Goal: Information Seeking & Learning: Find contact information

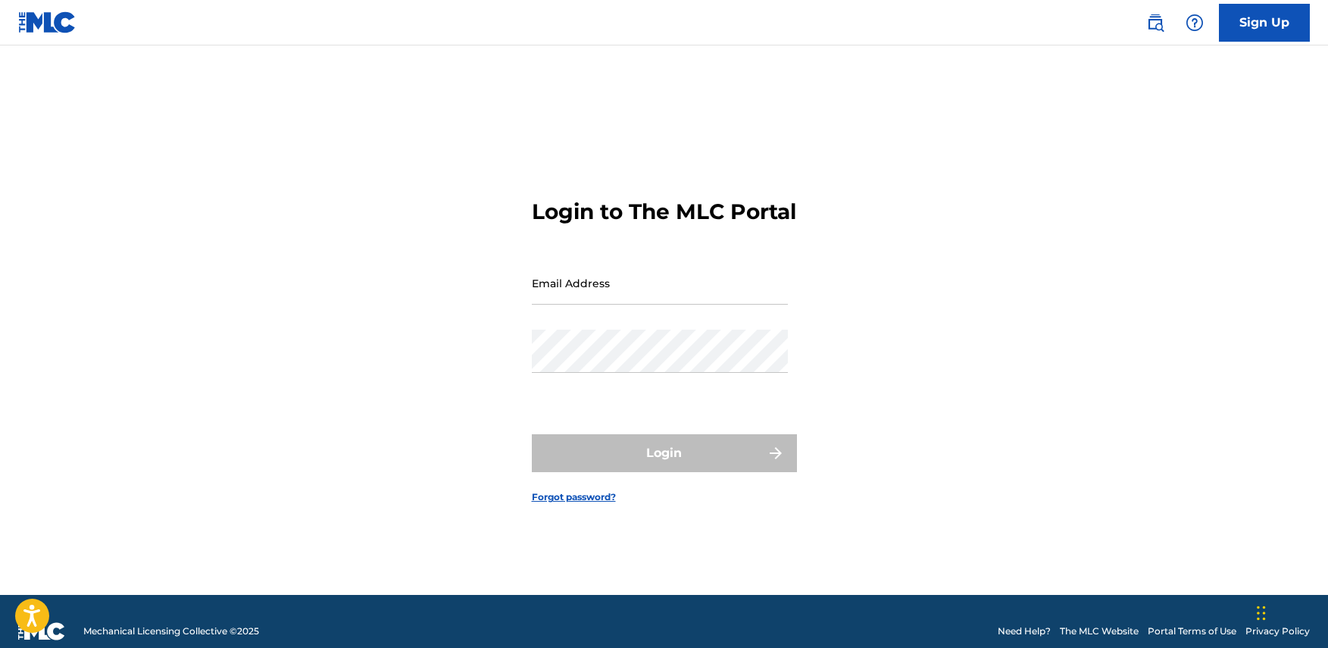
click at [665, 304] on input "Email Address" at bounding box center [660, 282] width 256 height 43
type input "[EMAIL_ADDRESS][DOMAIN_NAME]"
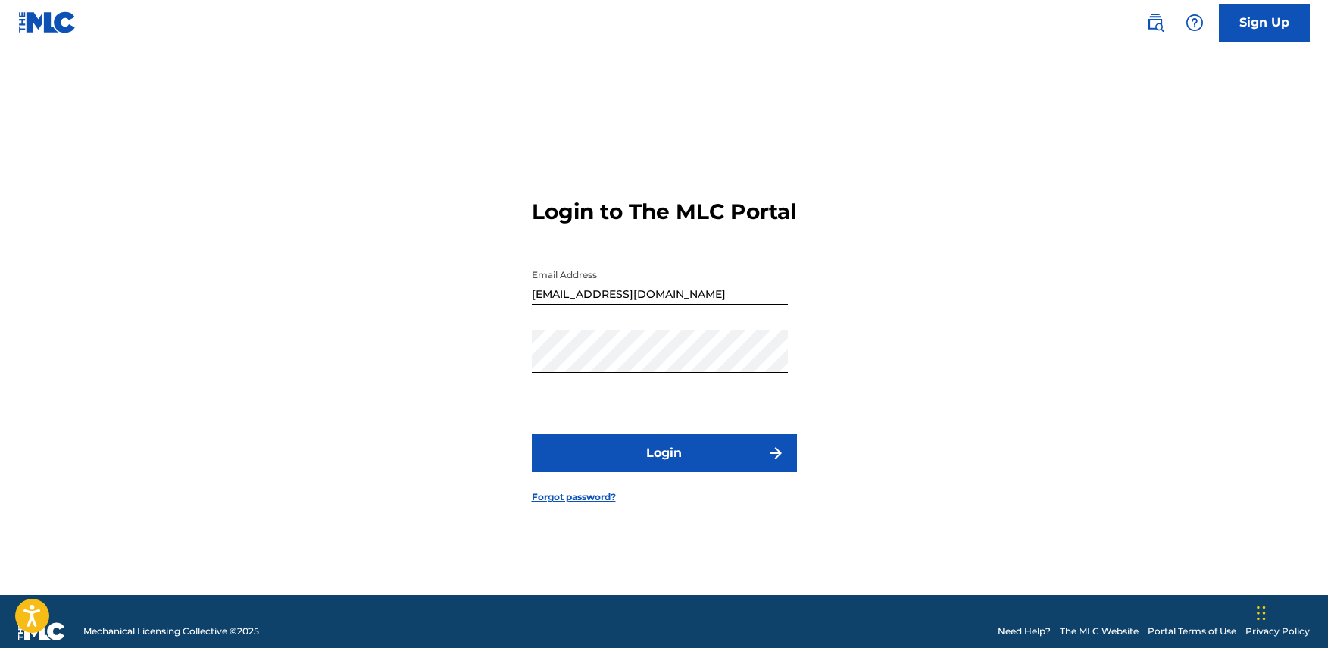
click at [652, 455] on button "Login" at bounding box center [664, 453] width 265 height 38
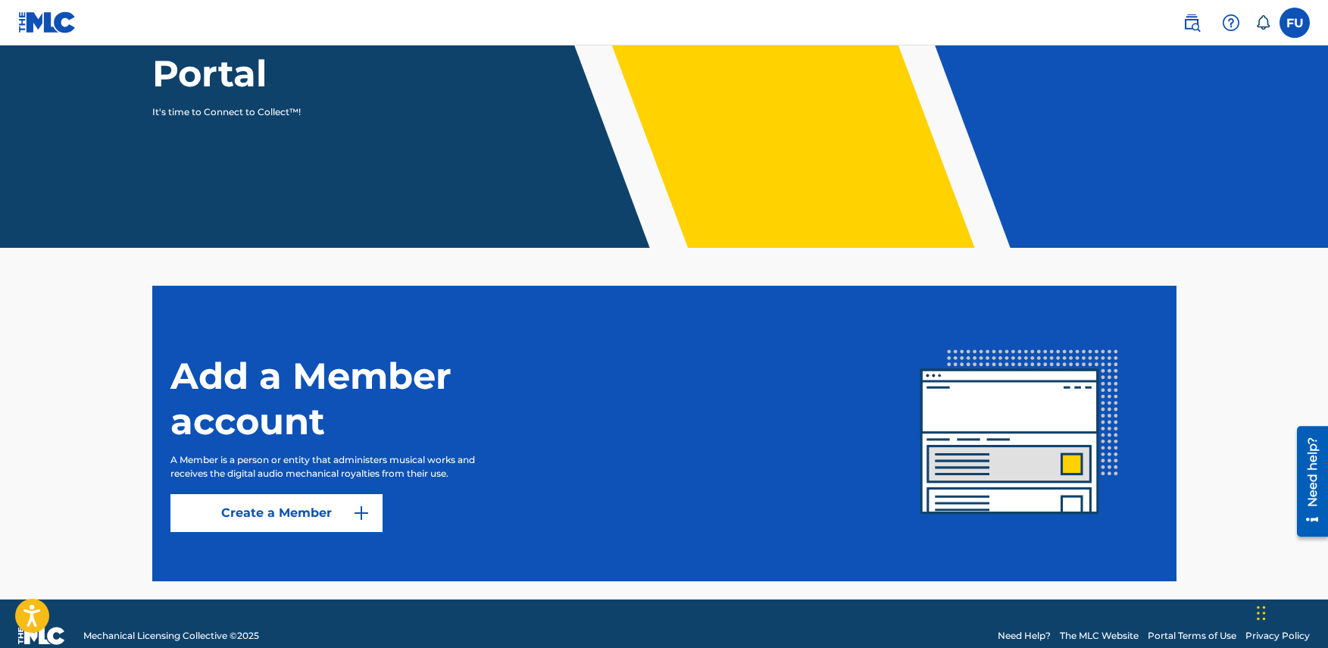
scroll to position [220, 0]
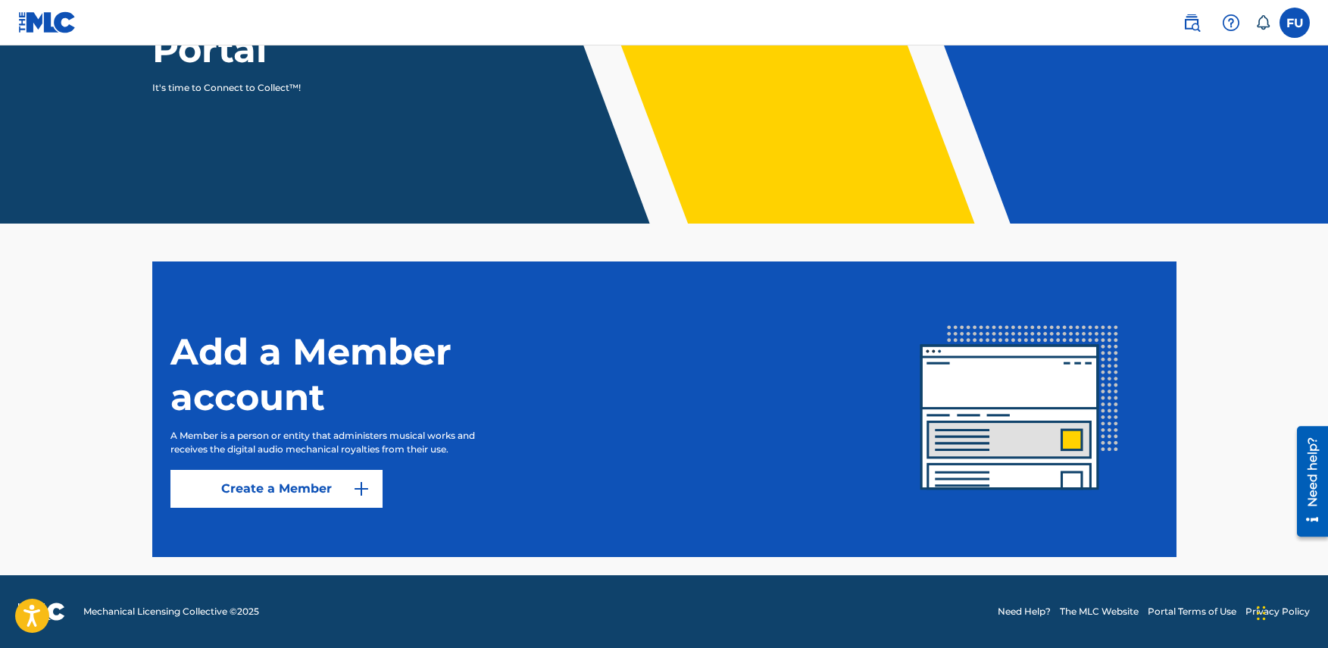
click at [303, 490] on button "Create a Member" at bounding box center [276, 489] width 212 height 38
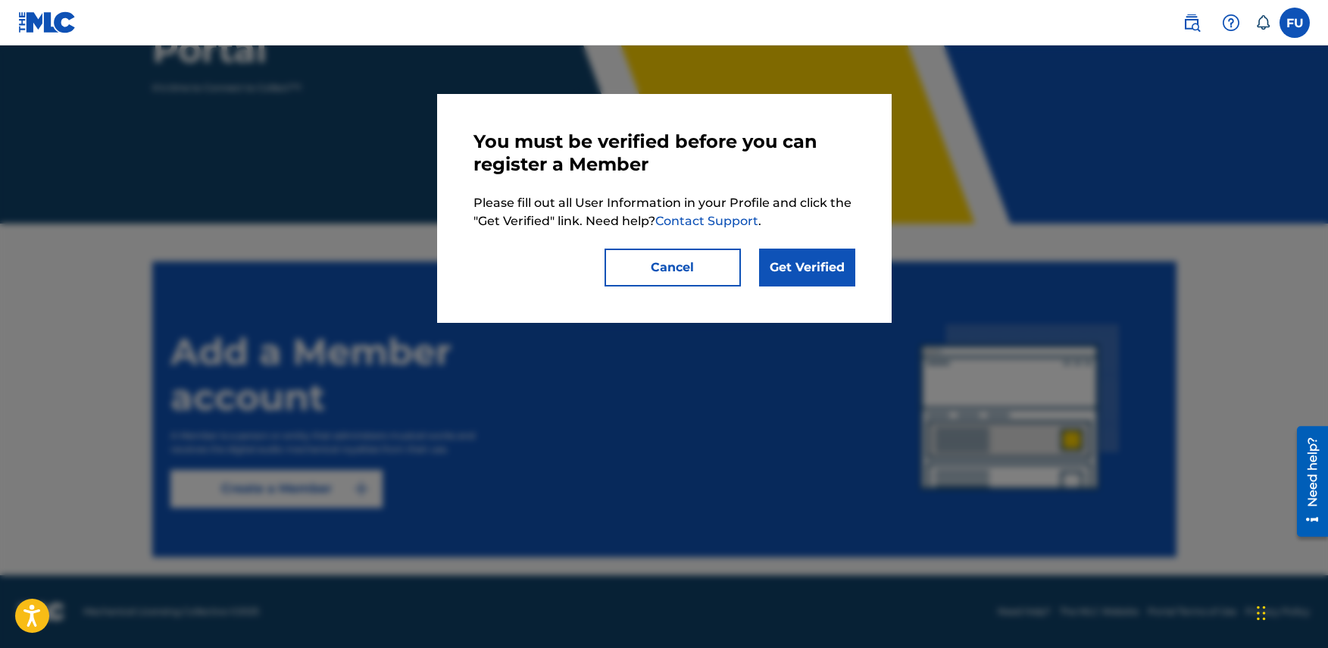
click at [808, 263] on link "Get Verified" at bounding box center [807, 268] width 96 height 38
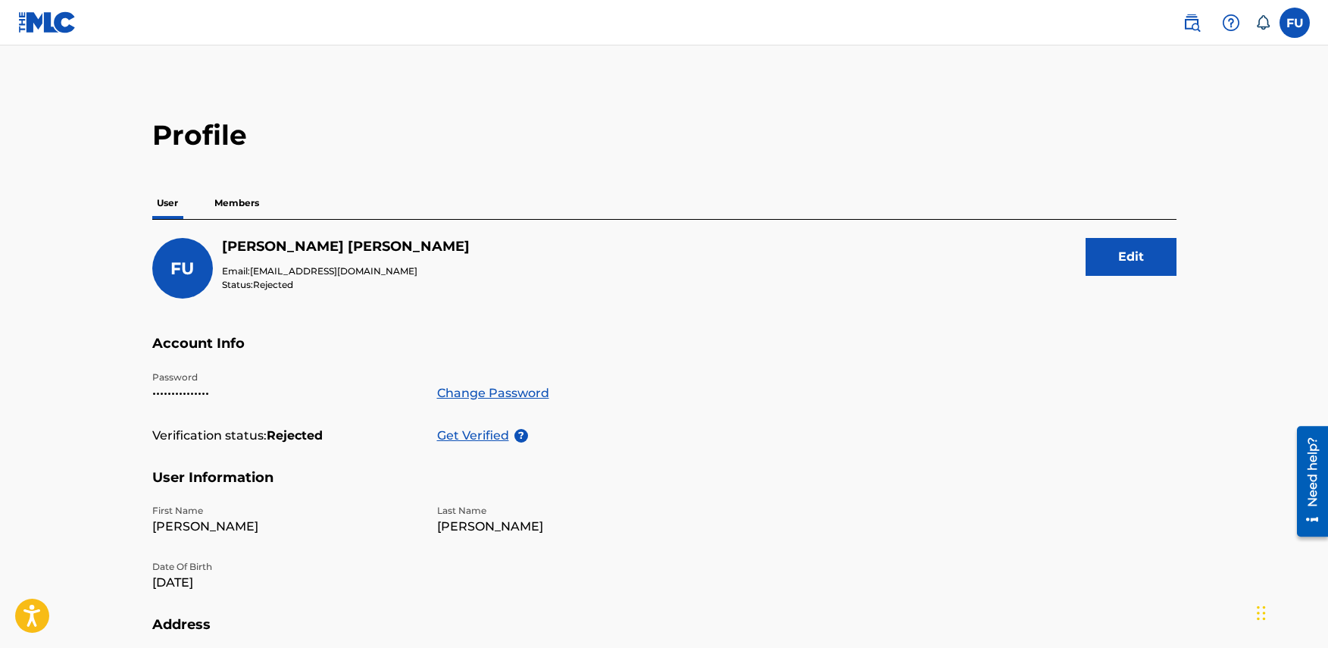
click at [464, 432] on p "Get Verified" at bounding box center [475, 436] width 77 height 18
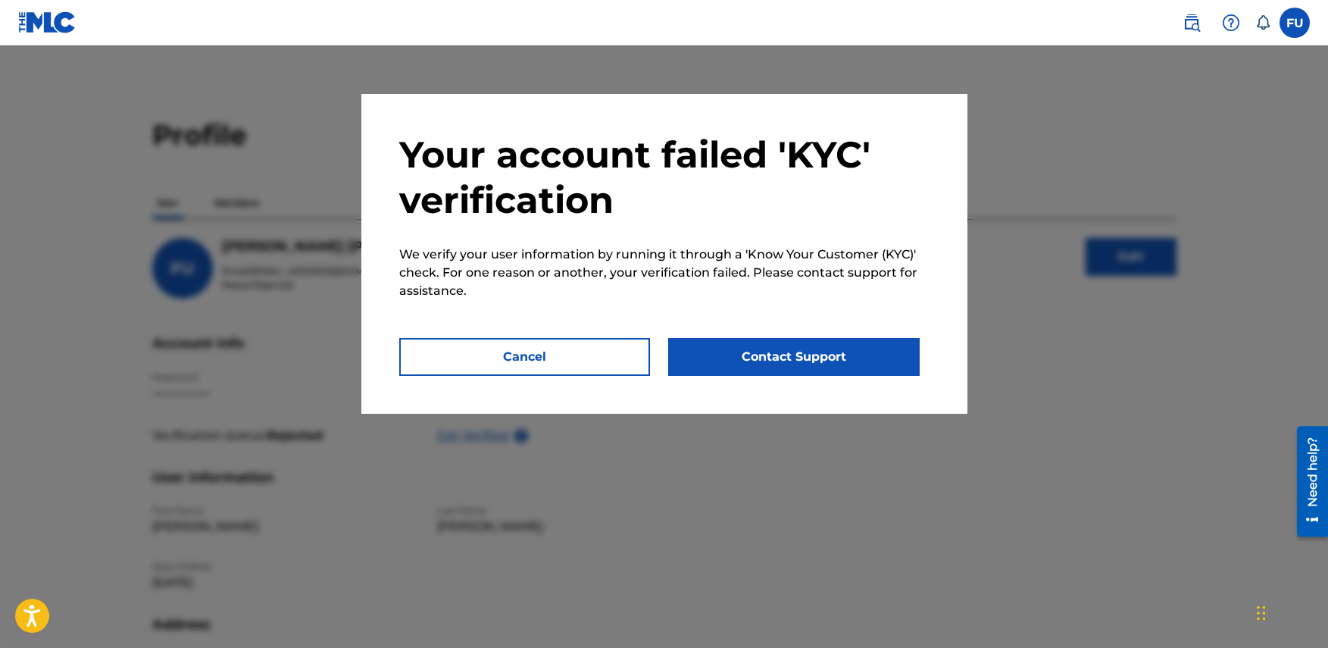
click at [738, 355] on button "Contact Support" at bounding box center [794, 357] width 252 height 38
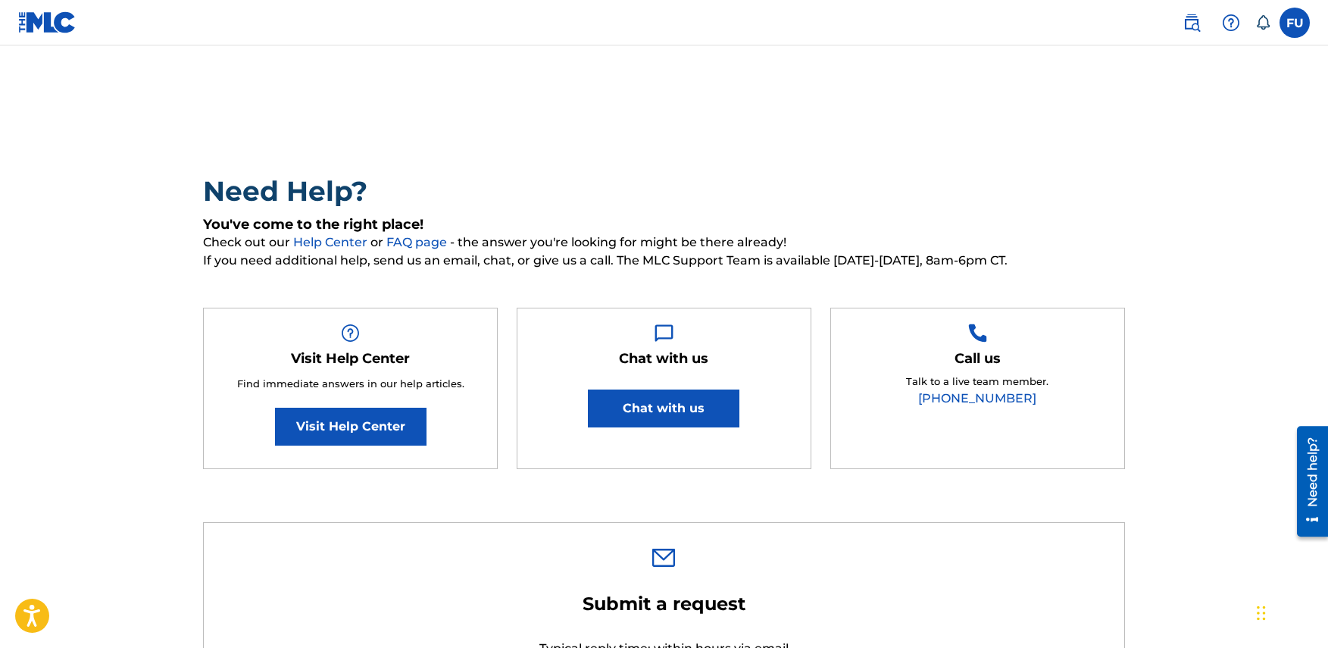
click at [665, 406] on button "Chat with us" at bounding box center [664, 408] width 152 height 38
click at [47, 17] on img at bounding box center [47, 22] width 58 height 22
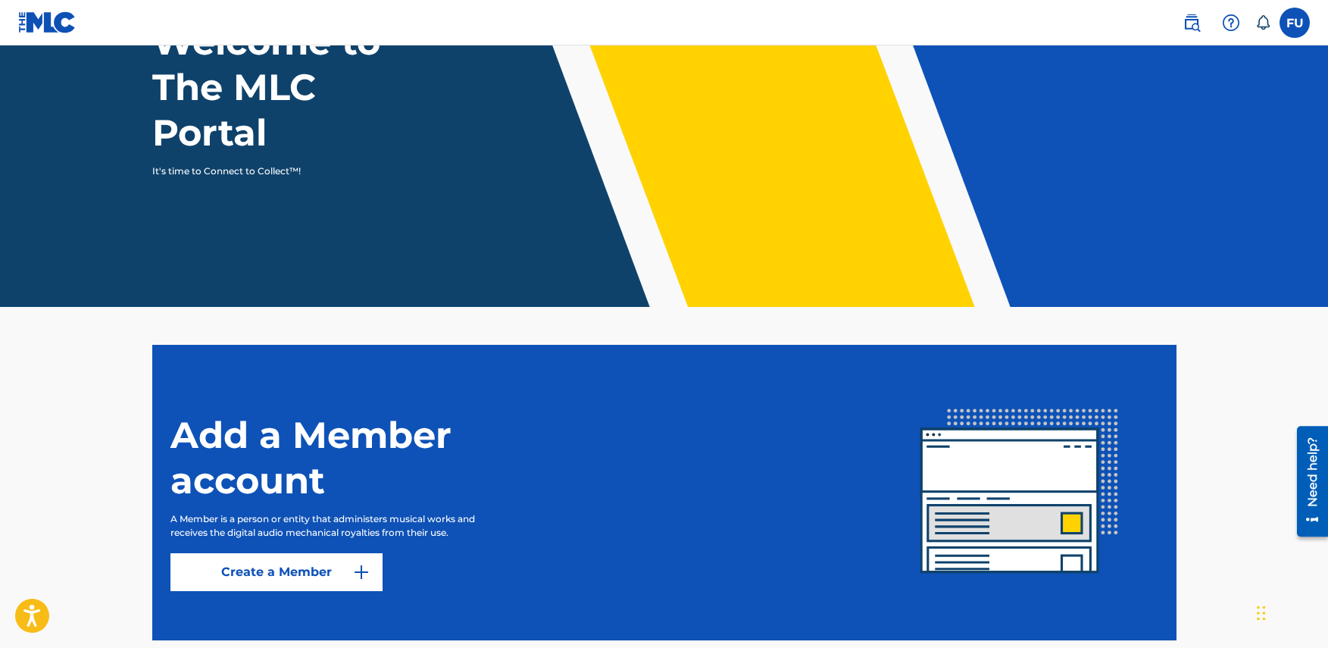
scroll to position [152, 0]
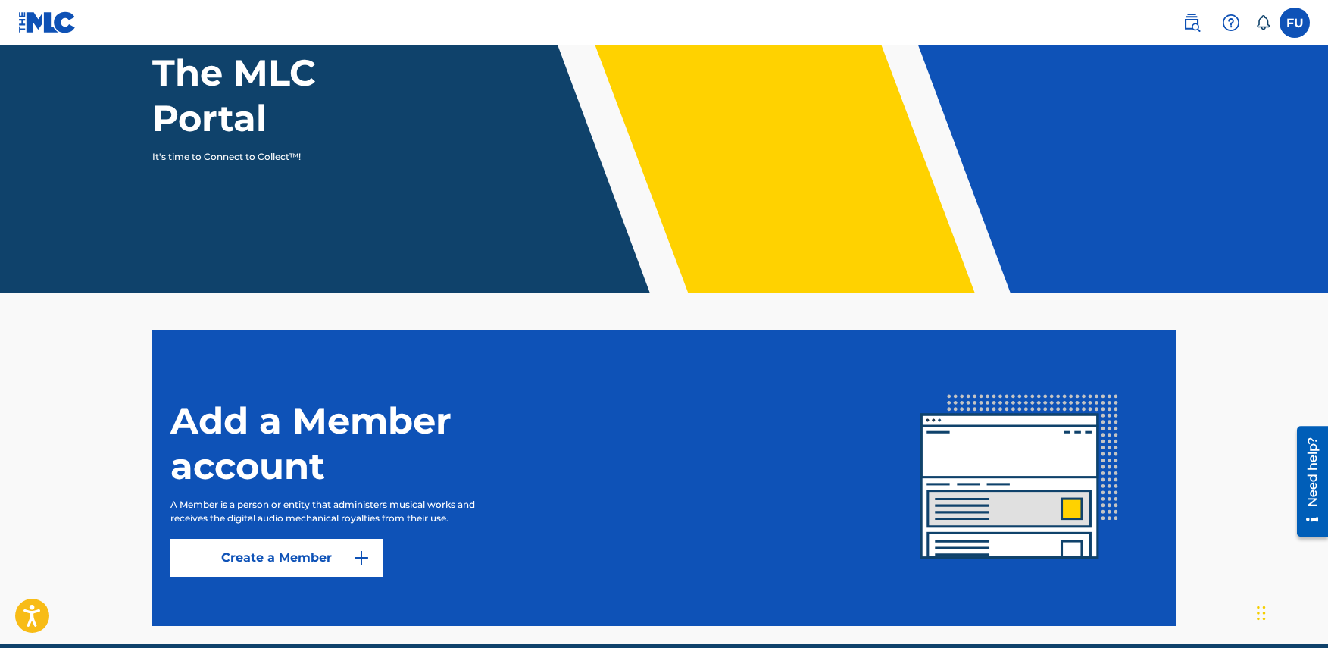
click at [295, 558] on button "Create a Member" at bounding box center [276, 558] width 212 height 38
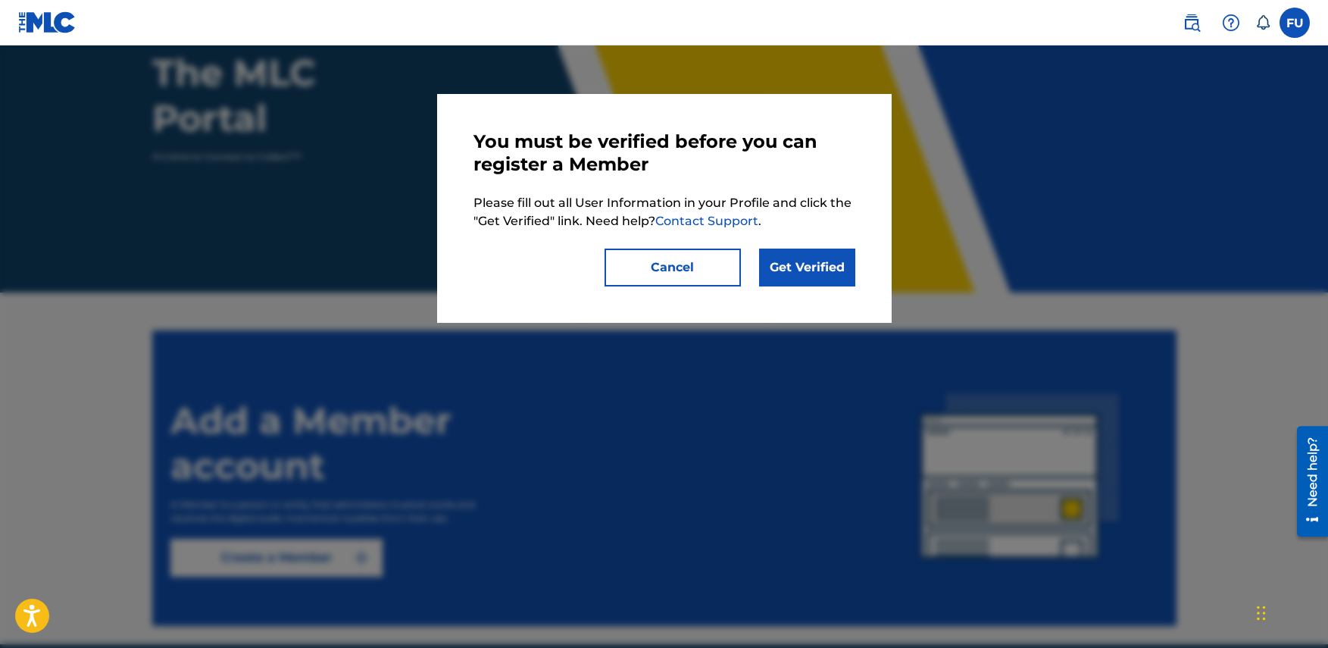
click at [654, 267] on button "Cancel" at bounding box center [673, 268] width 136 height 38
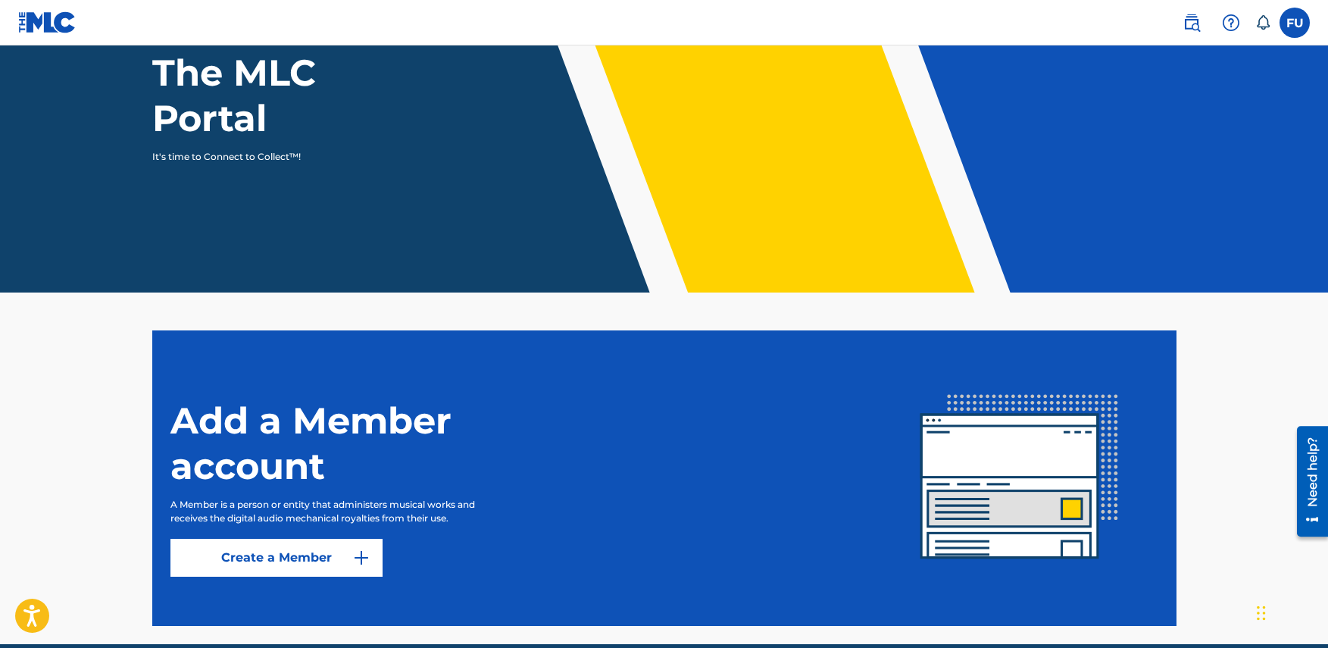
click at [1303, 9] on label at bounding box center [1295, 23] width 30 height 30
click at [1295, 23] on input "[PERSON_NAME] [PERSON_NAME] [EMAIL_ADDRESS][DOMAIN_NAME] Notification Preferenc…" at bounding box center [1295, 23] width 0 height 0
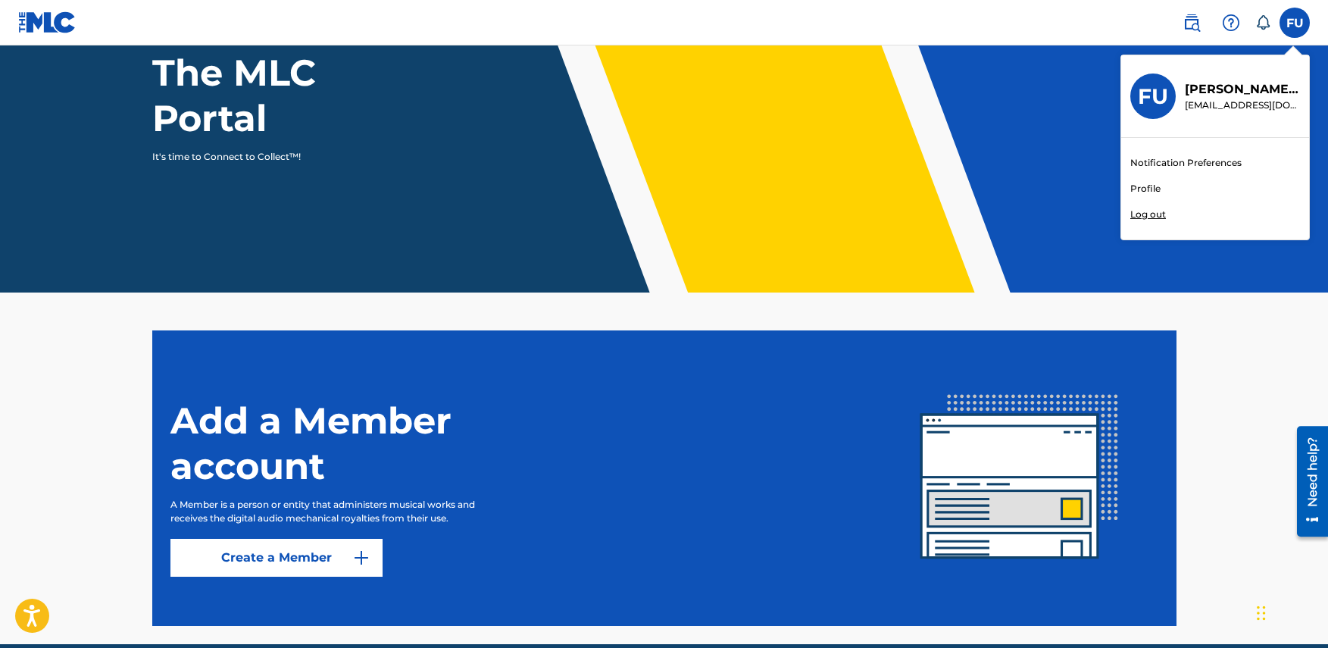
click at [1147, 189] on link "Profile" at bounding box center [1146, 189] width 30 height 14
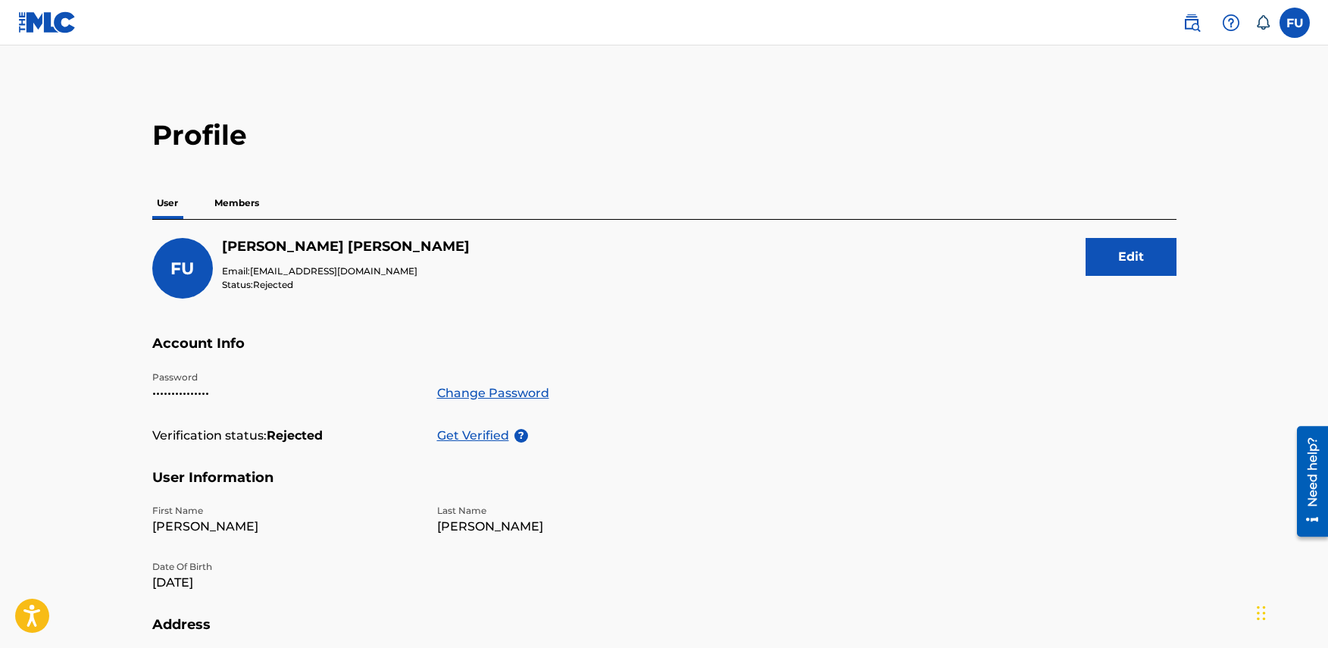
click at [362, 245] on h5 "[PERSON_NAME] [PERSON_NAME]" at bounding box center [346, 246] width 248 height 17
click at [265, 236] on div "[PERSON_NAME] [PERSON_NAME] Email: [EMAIL_ADDRESS][DOMAIN_NAME] Status: Rejecte…" at bounding box center [664, 574] width 1024 height 709
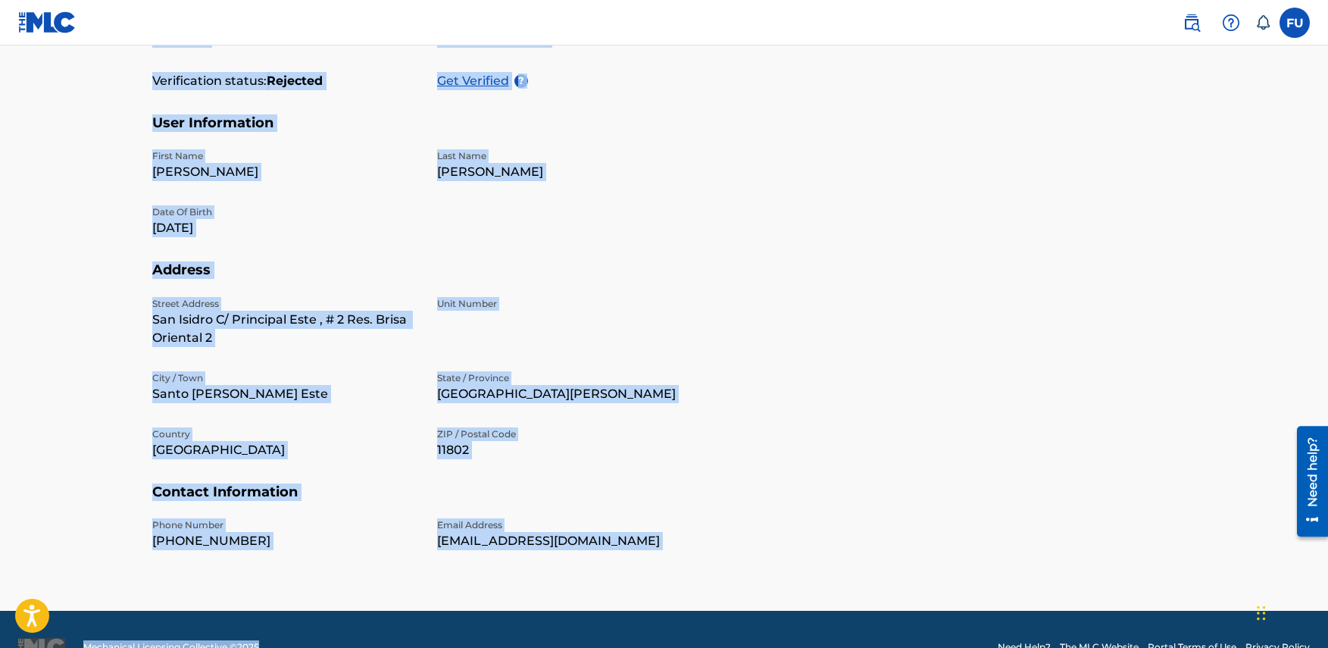
scroll to position [390, 0]
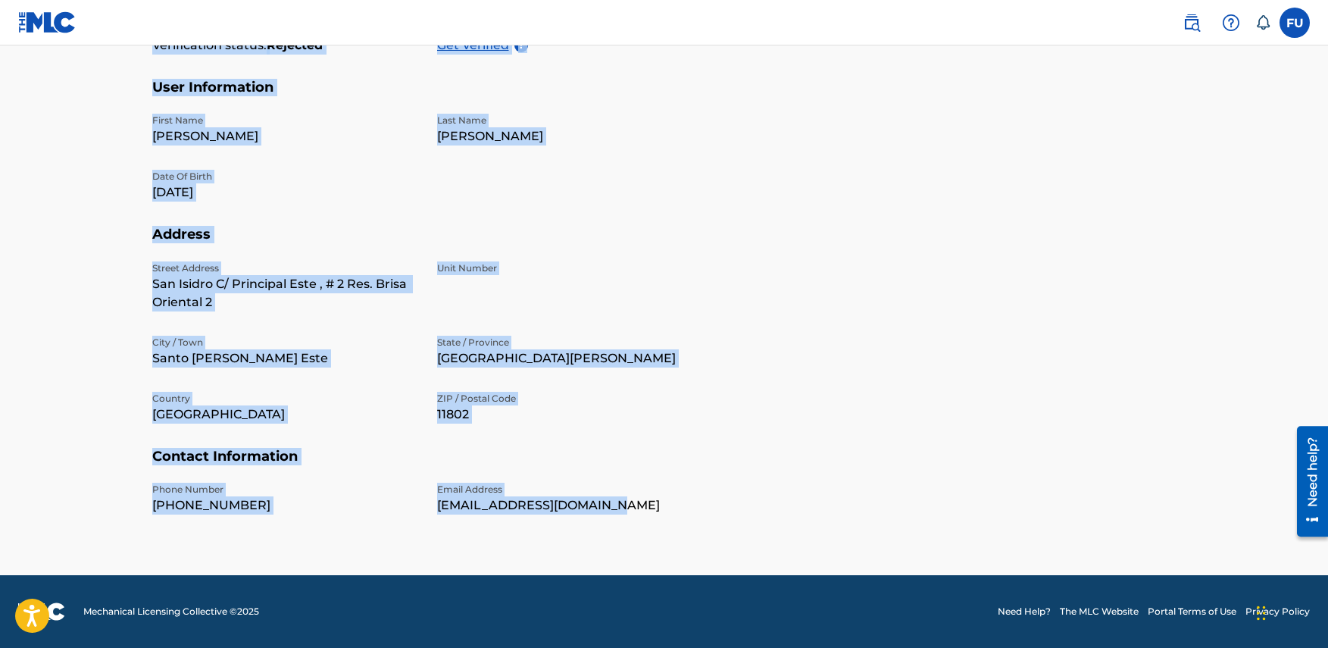
drag, startPoint x: 161, startPoint y: 134, endPoint x: 615, endPoint y: 507, distance: 587.3
click at [615, 507] on div "Profile User Members [PERSON_NAME] [PERSON_NAME] Email: [EMAIL_ADDRESS][DOMAIN_…" at bounding box center [664, 133] width 1061 height 811
copy div "Profile User Members [PERSON_NAME] [PERSON_NAME] Email: [EMAIL_ADDRESS][DOMAIN_…"
click at [409, 359] on p "Santo [PERSON_NAME] Este" at bounding box center [285, 358] width 267 height 18
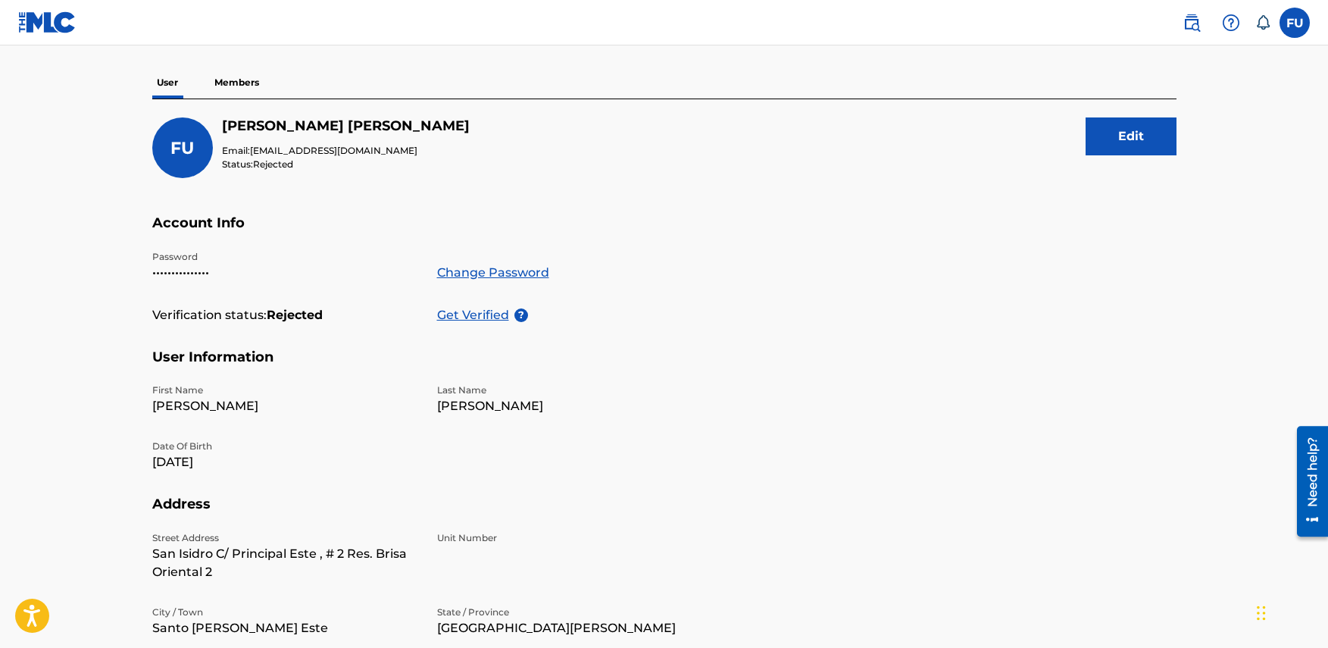
scroll to position [0, 0]
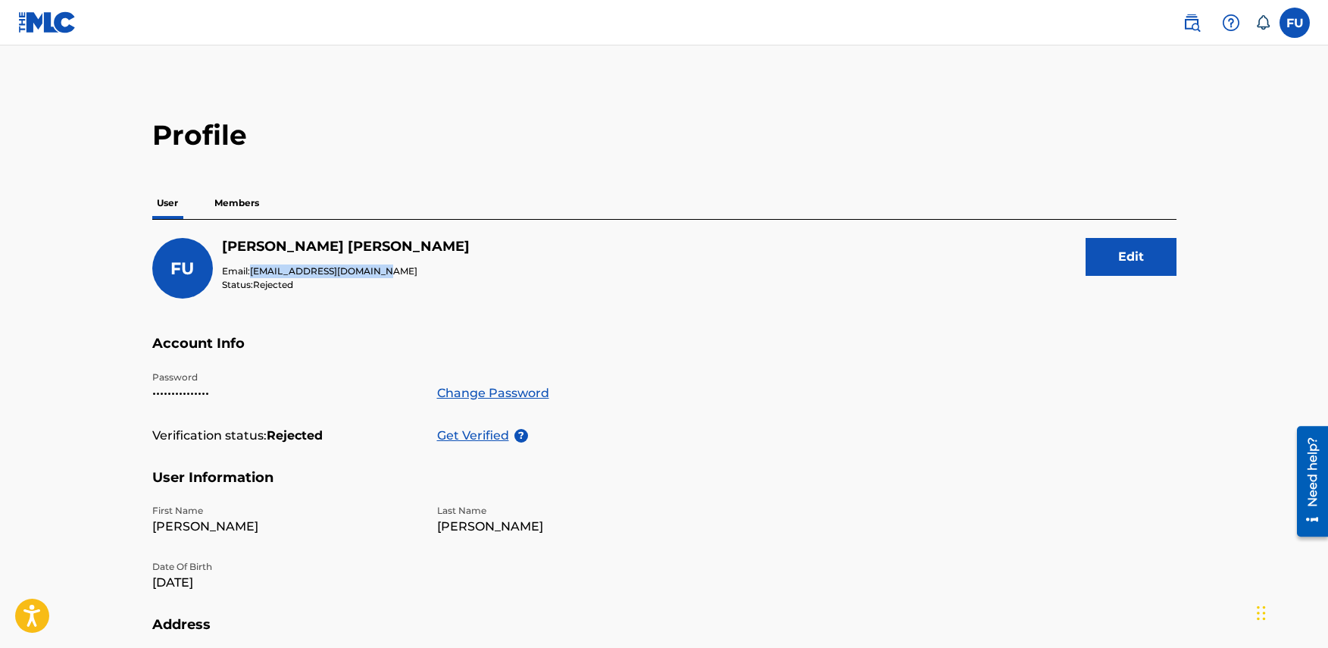
drag, startPoint x: 249, startPoint y: 270, endPoint x: 366, endPoint y: 269, distance: 116.7
click at [366, 269] on p "Email: [EMAIL_ADDRESS][DOMAIN_NAME]" at bounding box center [346, 271] width 248 height 14
copy p "[EMAIL_ADDRESS][DOMAIN_NAME]"
drag, startPoint x: 223, startPoint y: 239, endPoint x: 426, endPoint y: 241, distance: 203.1
click at [426, 241] on div "[PERSON_NAME] [PERSON_NAME] Email: [EMAIL_ADDRESS][DOMAIN_NAME] Status: Rejecte…" at bounding box center [664, 286] width 1024 height 97
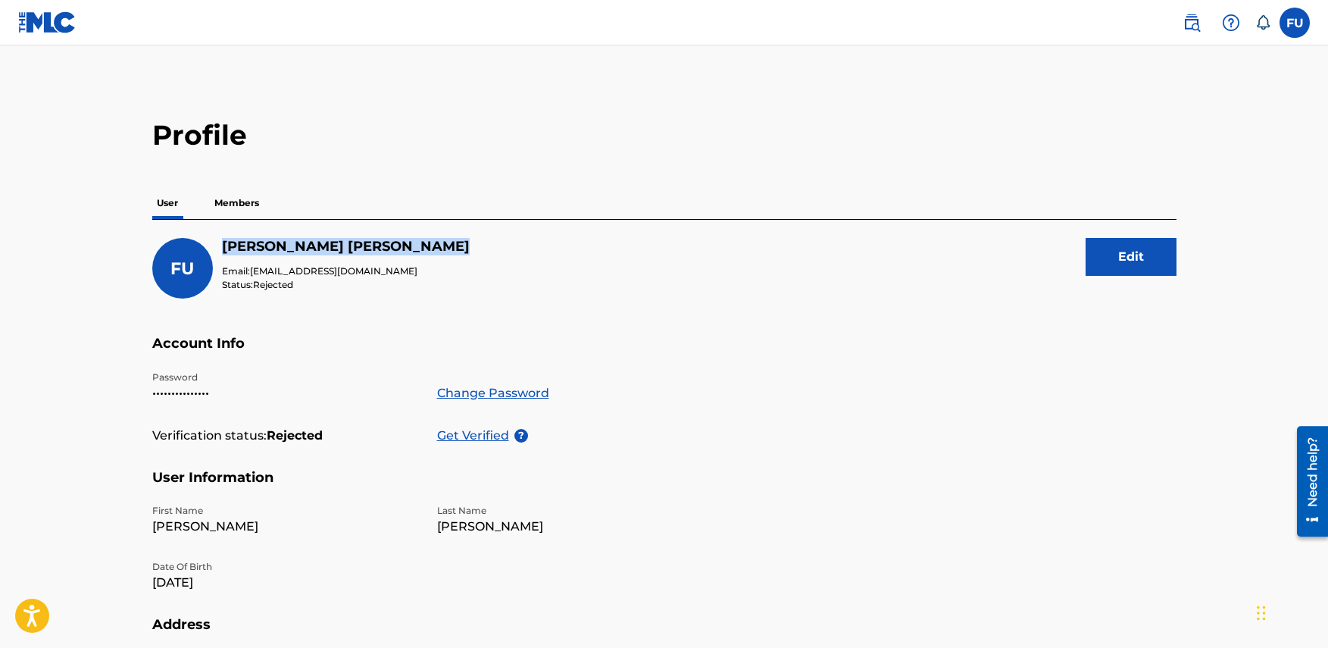
copy h5 "[PERSON_NAME] [PERSON_NAME]"
click at [372, 332] on div "[PERSON_NAME] [PERSON_NAME] Email: [EMAIL_ADDRESS][DOMAIN_NAME] Status: Rejecte…" at bounding box center [664, 286] width 1024 height 97
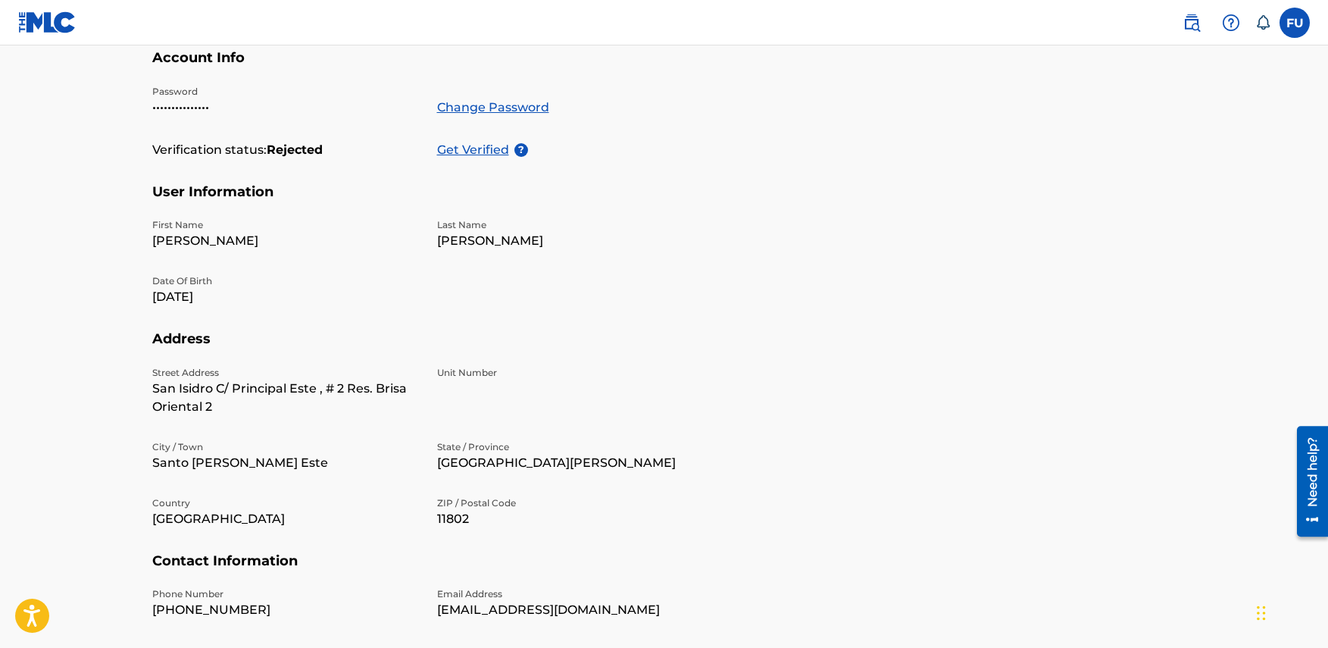
drag, startPoint x: 388, startPoint y: 299, endPoint x: 396, endPoint y: 360, distance: 61.8
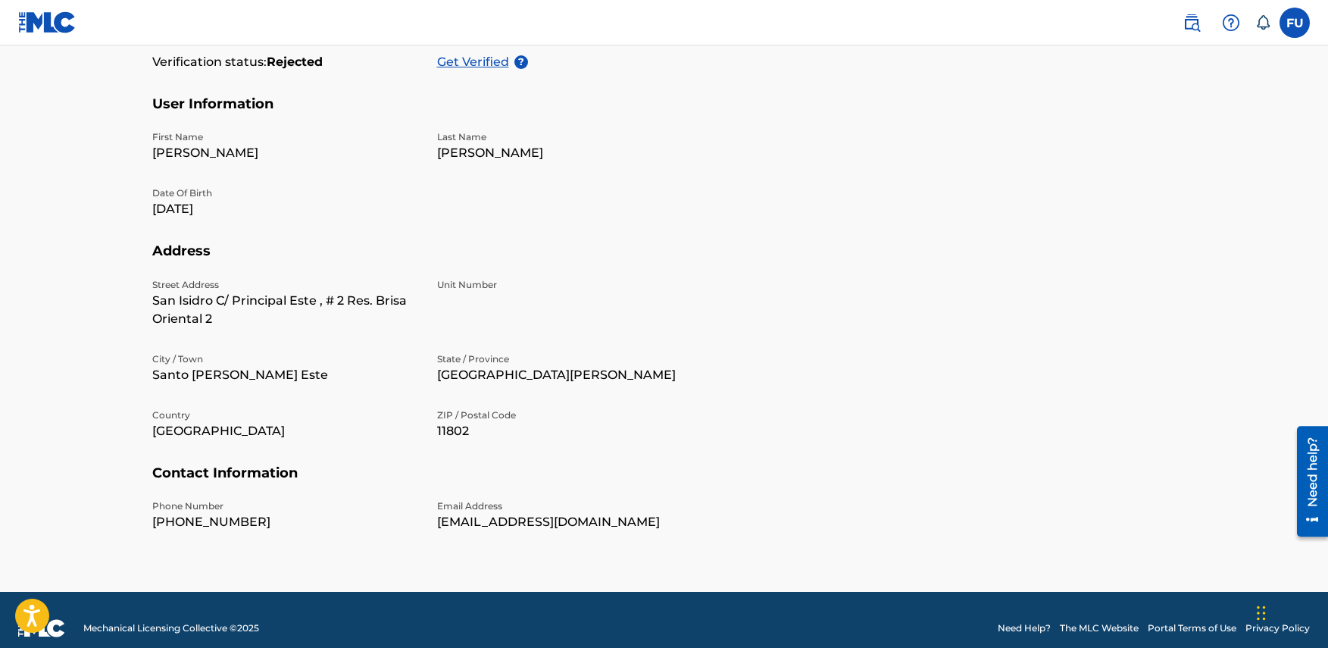
scroll to position [390, 0]
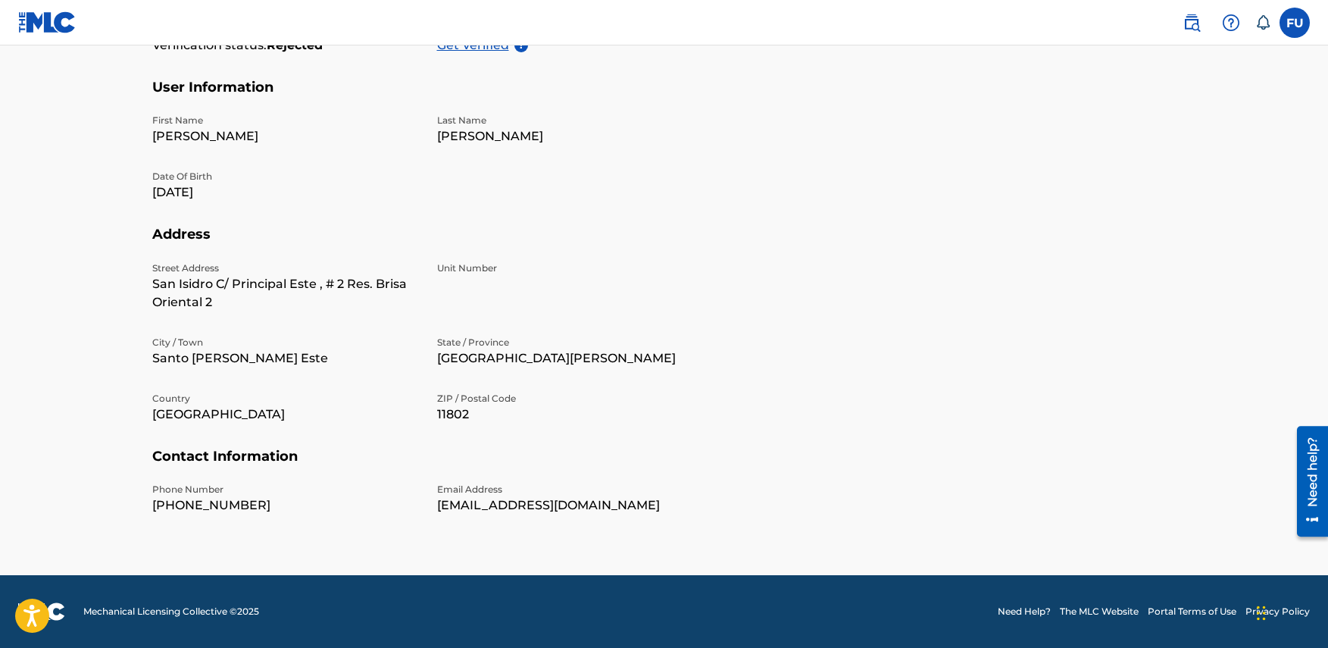
drag, startPoint x: 396, startPoint y: 360, endPoint x: 403, endPoint y: 411, distance: 52.1
drag, startPoint x: 251, startPoint y: 503, endPoint x: 149, endPoint y: 506, distance: 101.6
click at [149, 506] on div "Profile User Members [PERSON_NAME] [PERSON_NAME] Email: [EMAIL_ADDRESS][DOMAIN_…" at bounding box center [664, 133] width 1061 height 811
copy p "[PHONE_NUMBER]"
drag, startPoint x: 151, startPoint y: 287, endPoint x: 241, endPoint y: 299, distance: 91.0
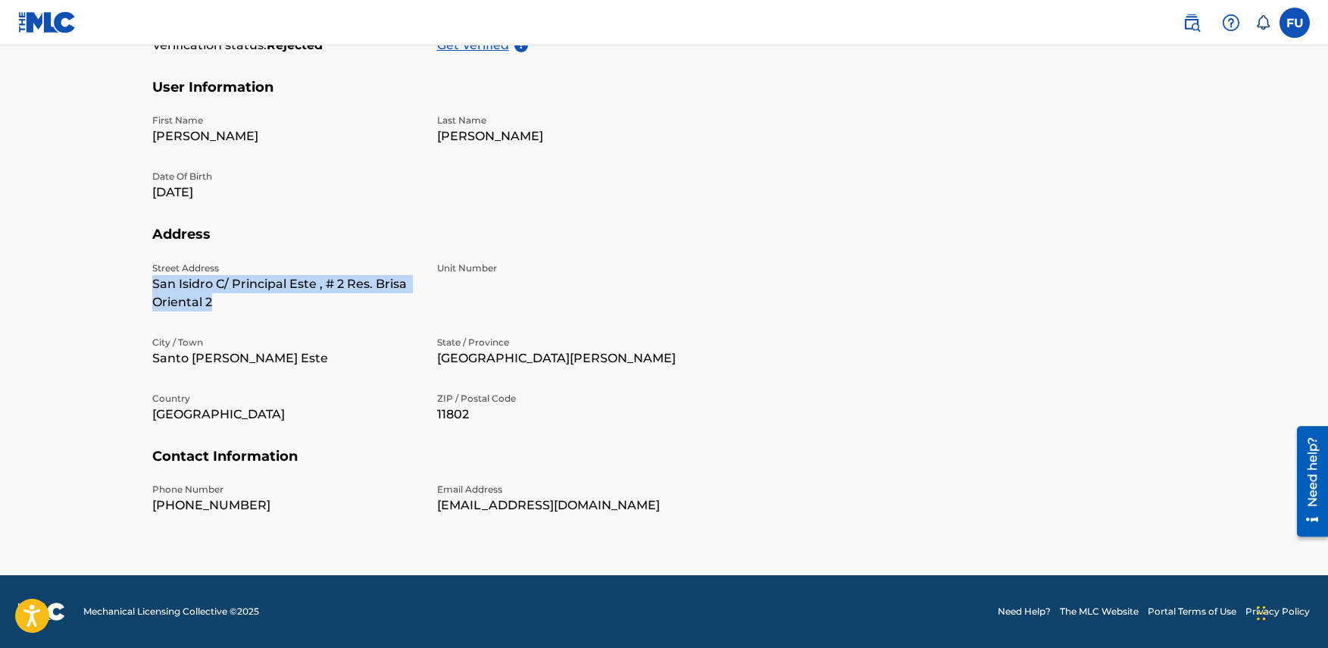
click at [241, 299] on div "Profile User Members [PERSON_NAME] [PERSON_NAME] Email: [EMAIL_ADDRESS][DOMAIN_…" at bounding box center [664, 133] width 1061 height 811
copy p "San Isidro C/ Principal Este , # 2 Res. Brisa Oriental 2"
drag, startPoint x: 484, startPoint y: 418, endPoint x: 436, endPoint y: 417, distance: 48.5
click at [436, 417] on div "Street Address [GEOGRAPHIC_DATA][PERSON_NAME] , # 2 Res. Brisa Oriental 2 Unit …" at bounding box center [428, 354] width 552 height 186
copy p "11802"
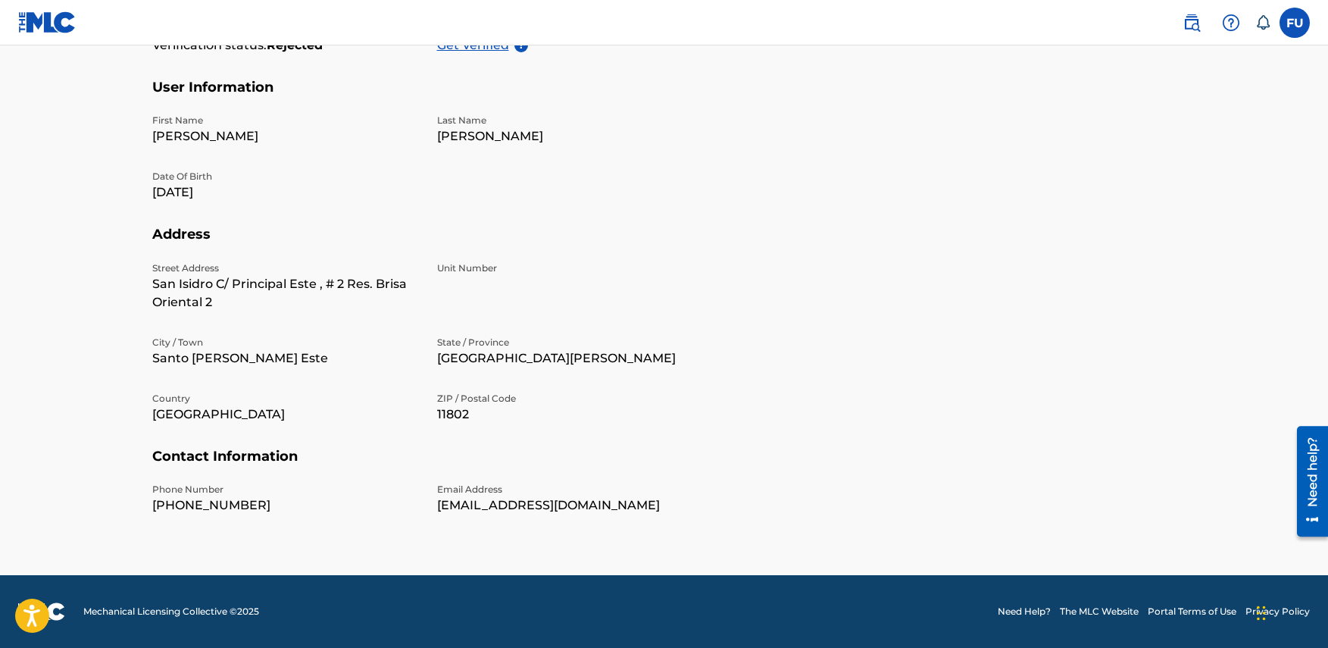
click at [749, 336] on section "Address Street Address [GEOGRAPHIC_DATA][PERSON_NAME] , # 2 Res. Brisa Oriental…" at bounding box center [664, 337] width 1024 height 222
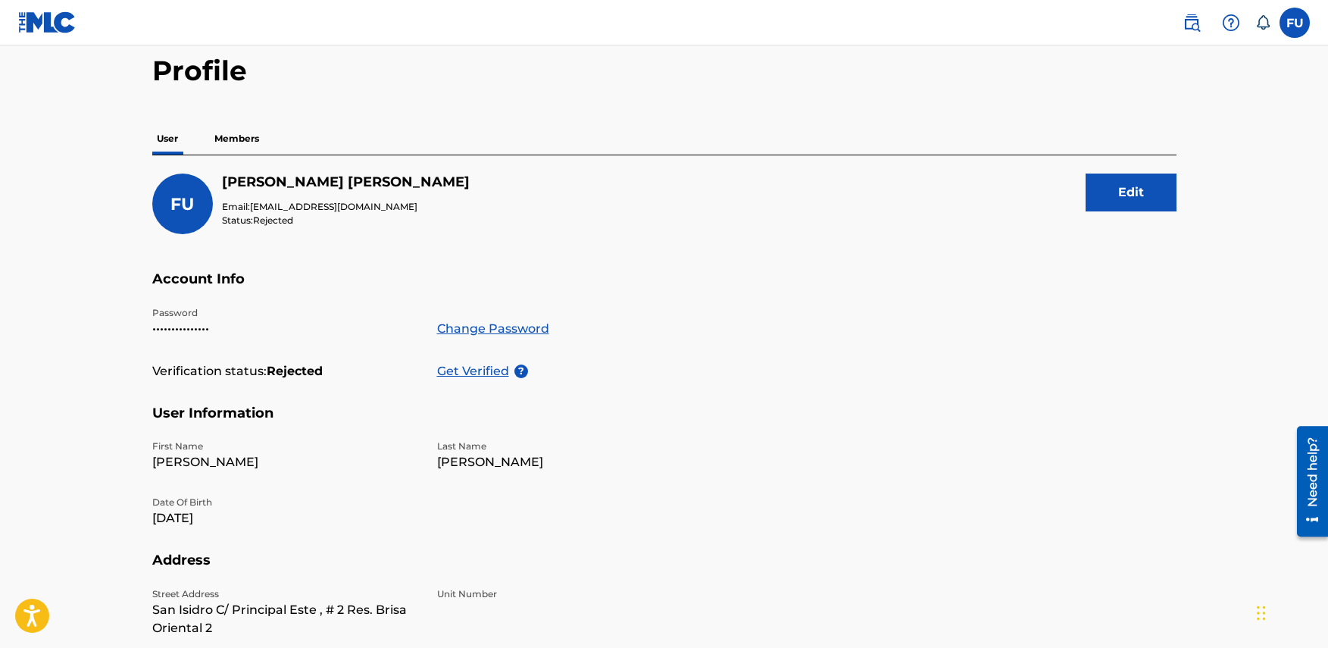
scroll to position [0, 0]
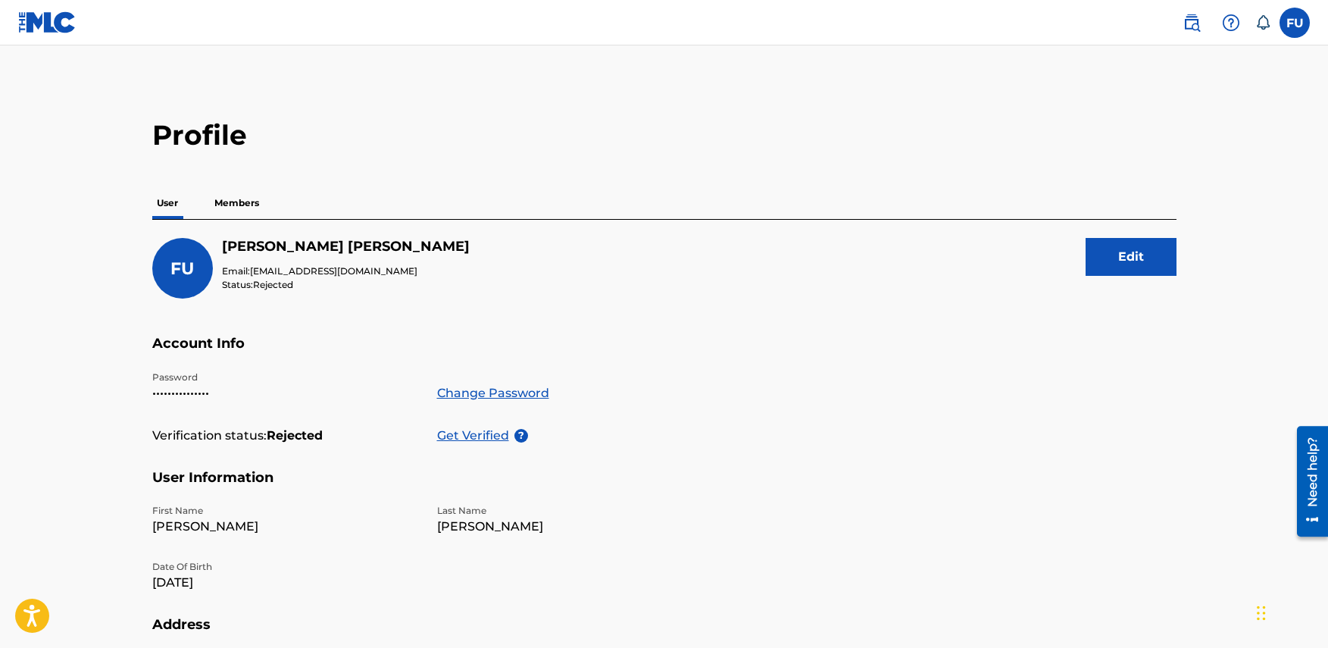
drag, startPoint x: 684, startPoint y: 361, endPoint x: 670, endPoint y: 270, distance: 92.8
